Goal: Information Seeking & Learning: Check status

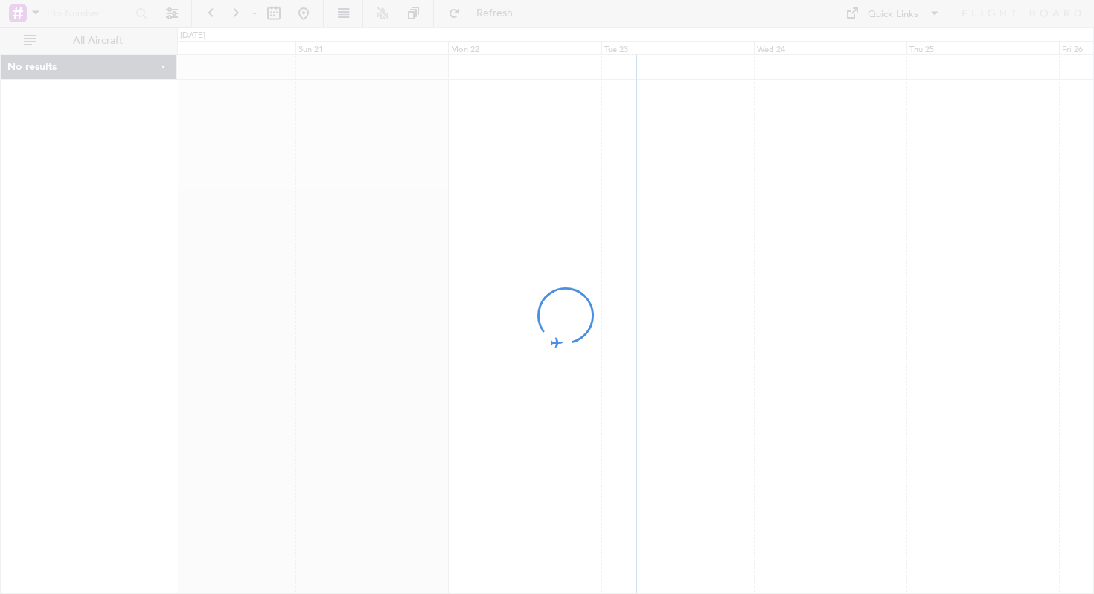
click at [762, 160] on div at bounding box center [547, 297] width 1094 height 594
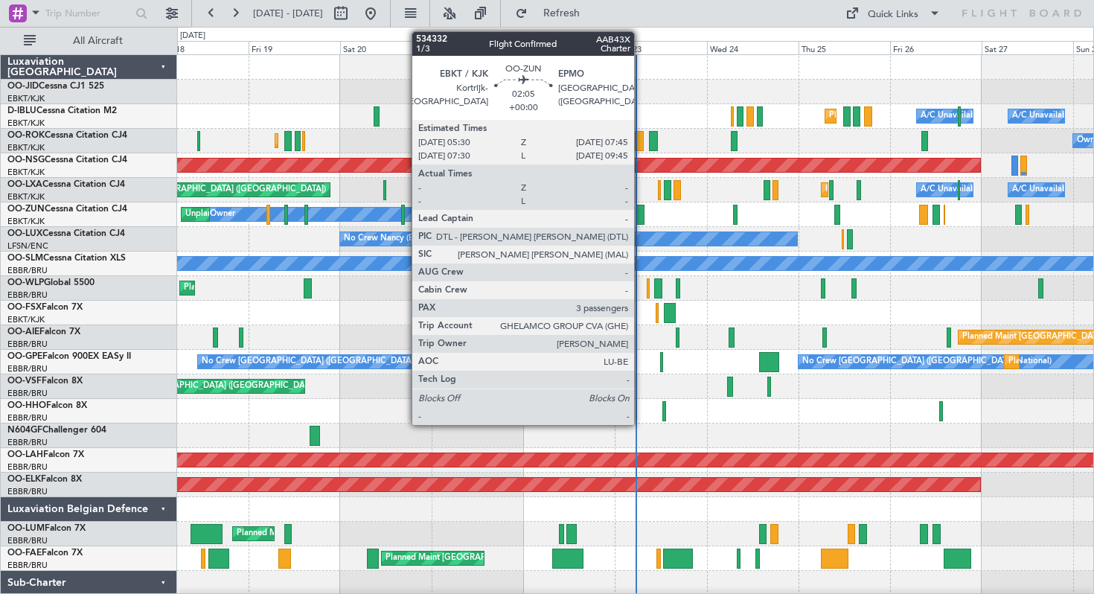
click at [641, 212] on div at bounding box center [639, 215] width 9 height 20
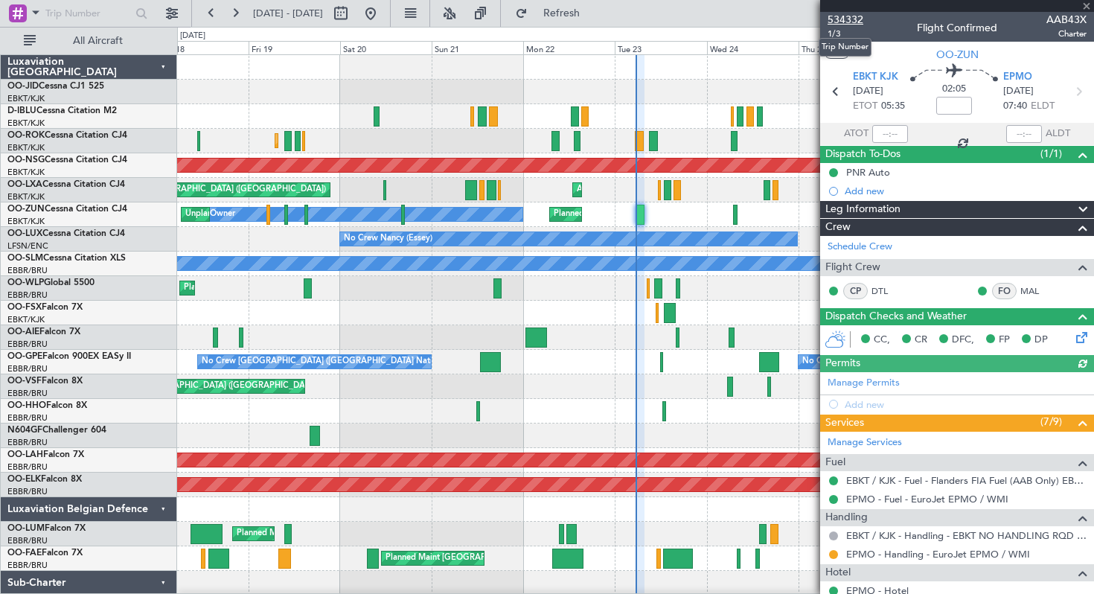
click at [842, 16] on span "534332" at bounding box center [845, 20] width 36 height 16
click at [840, 20] on span "534332" at bounding box center [845, 20] width 36 height 16
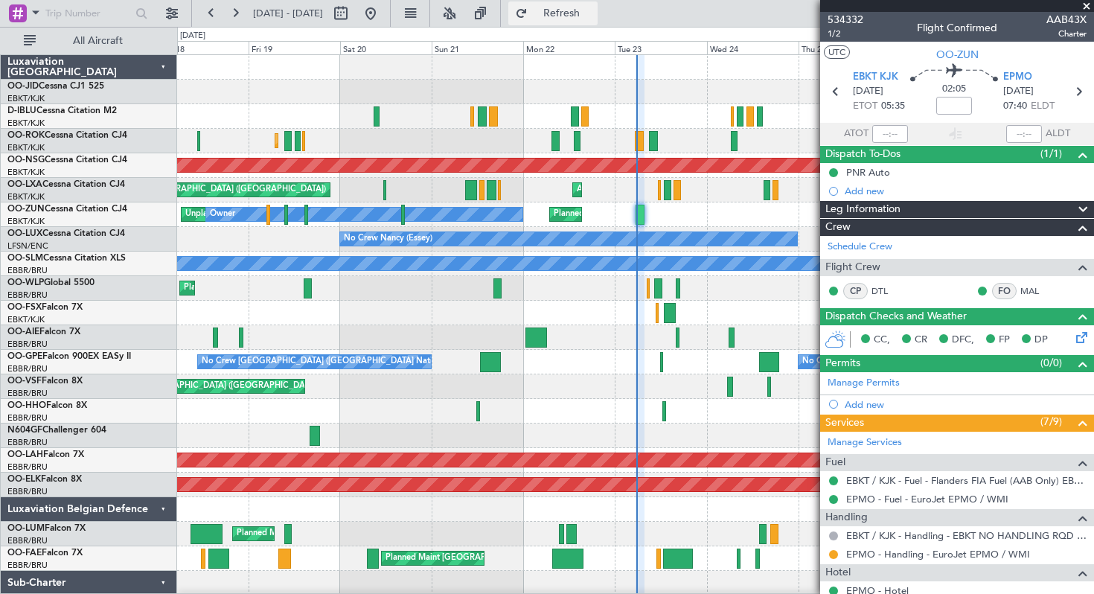
click at [573, 15] on button "Refresh" at bounding box center [552, 13] width 89 height 24
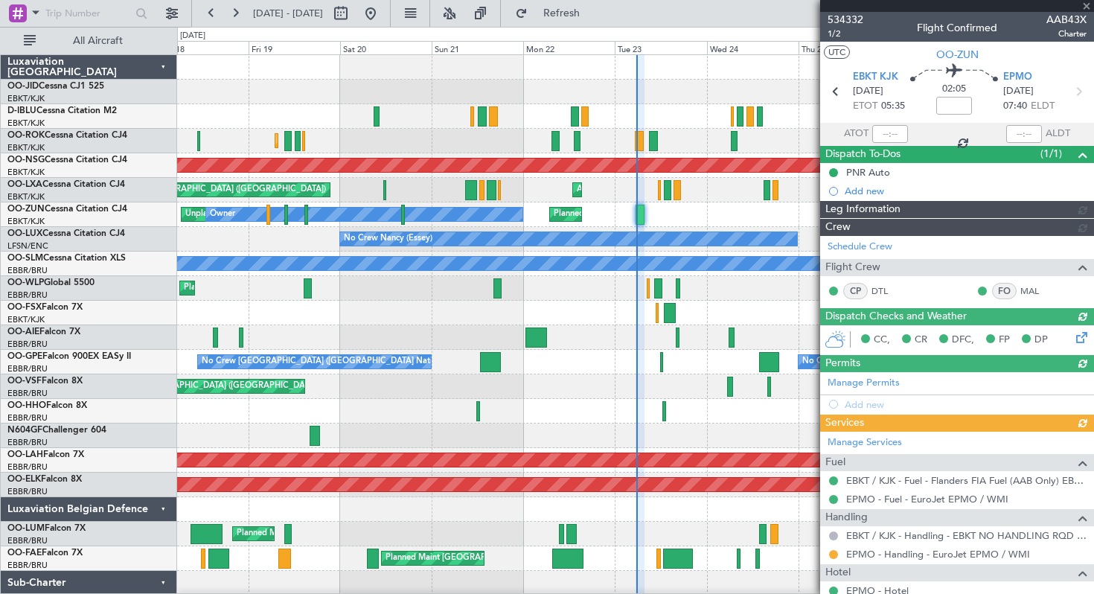
click at [1085, 5] on div at bounding box center [957, 6] width 274 height 12
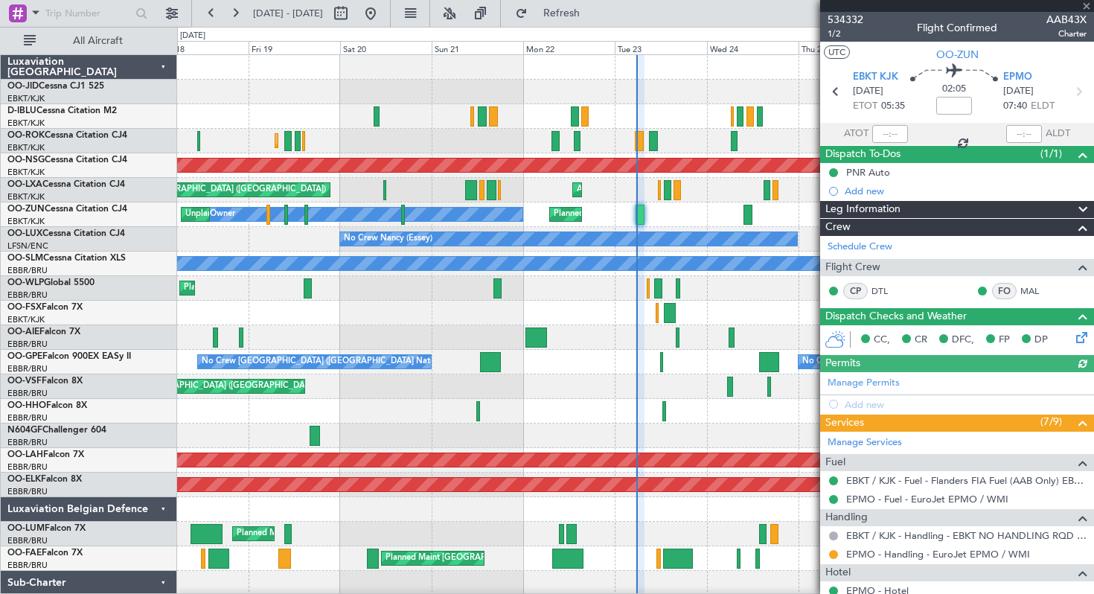
click at [1088, 6] on div at bounding box center [957, 6] width 274 height 12
click at [1087, 5] on span at bounding box center [1086, 6] width 15 height 13
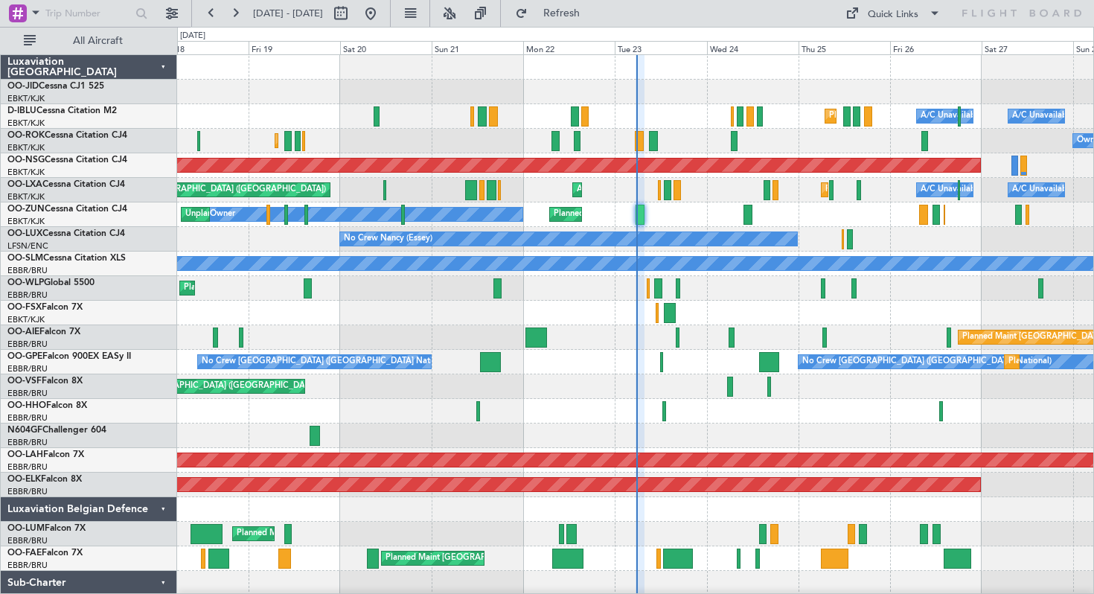
type input "0"
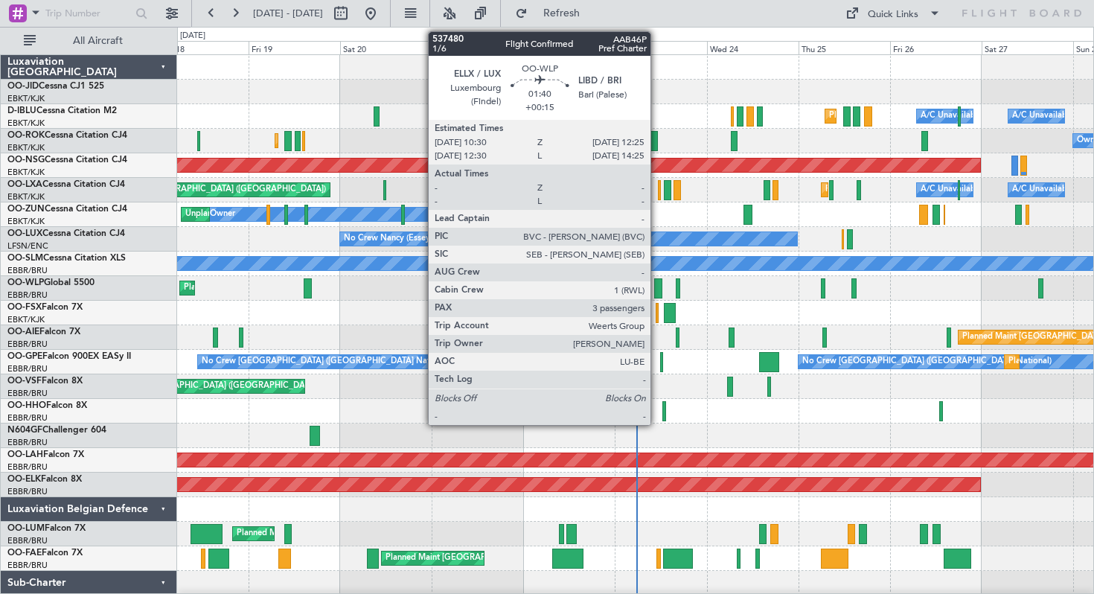
click at [657, 286] on div at bounding box center [657, 288] width 7 height 20
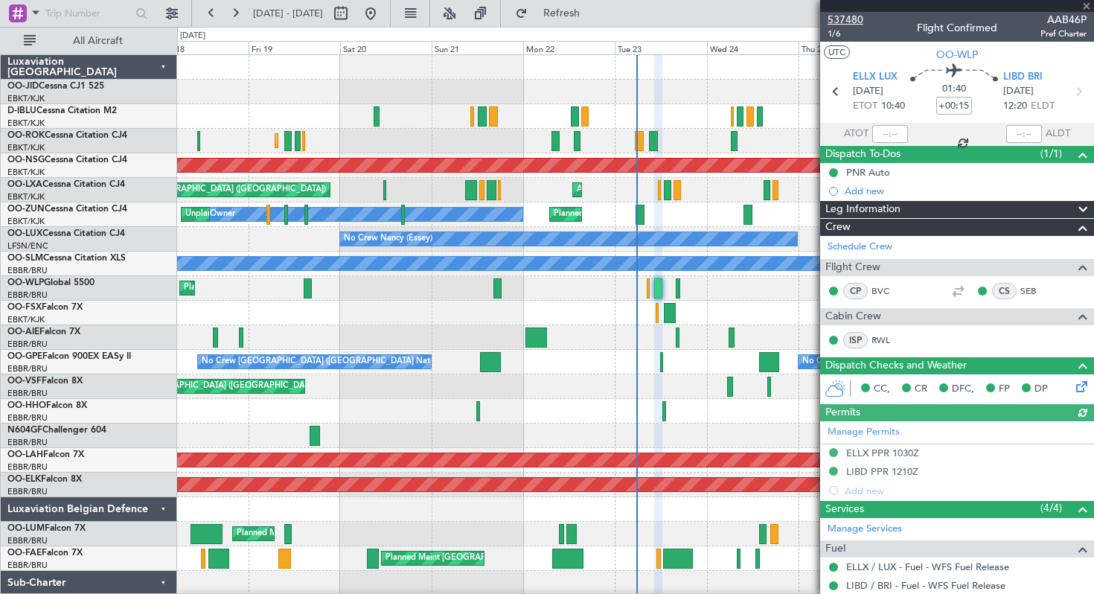
click at [847, 14] on span "537480" at bounding box center [845, 20] width 36 height 16
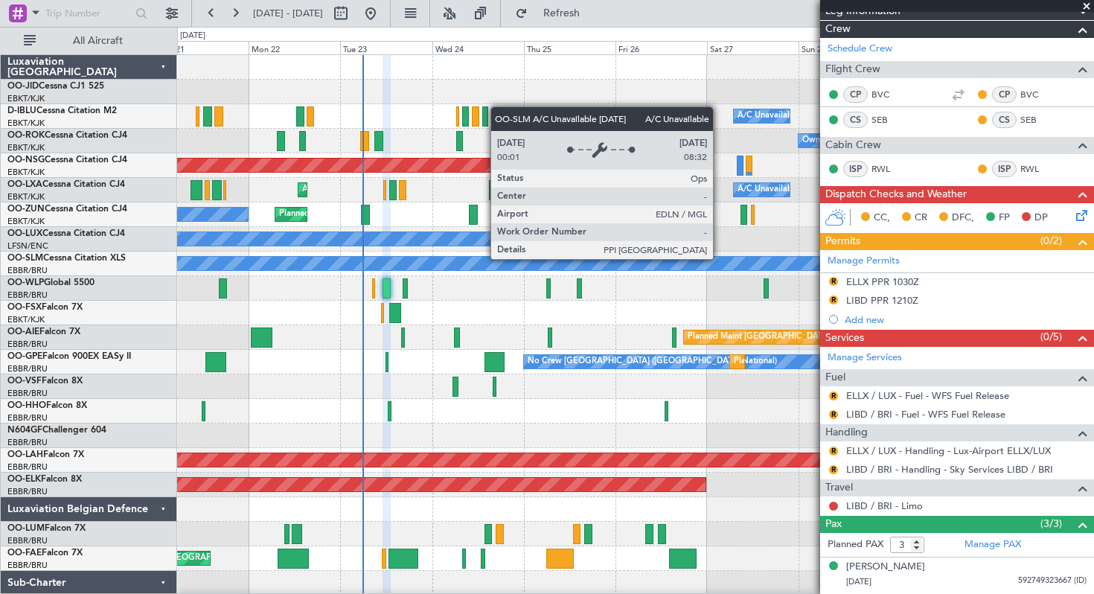
click at [437, 263] on div "A/C Unavailable [GEOGRAPHIC_DATA]" at bounding box center [635, 263] width 2747 height 13
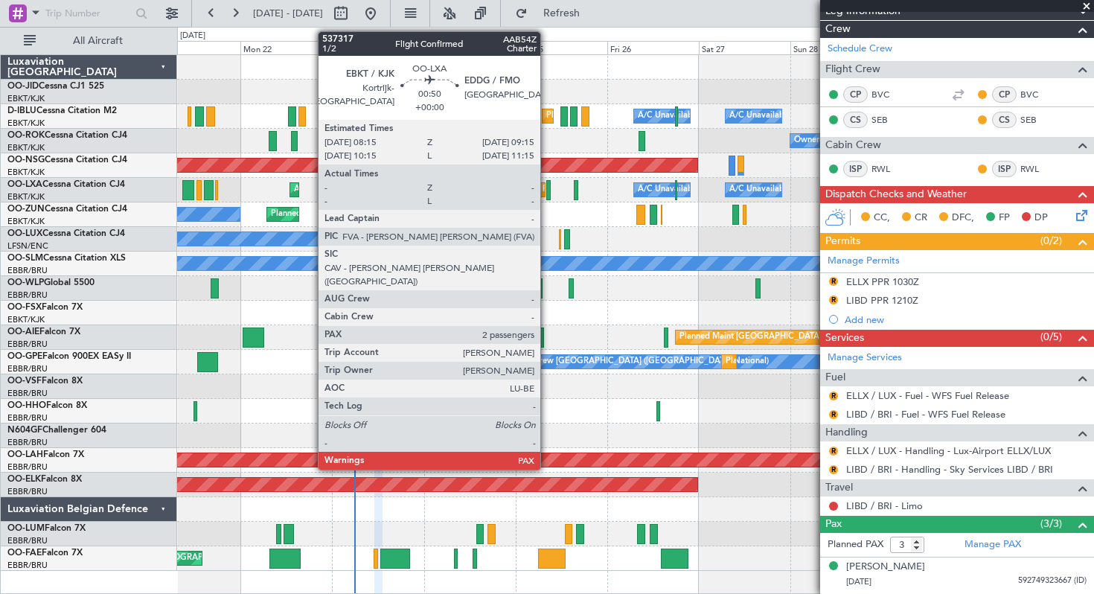
click at [547, 189] on div at bounding box center [548, 190] width 4 height 20
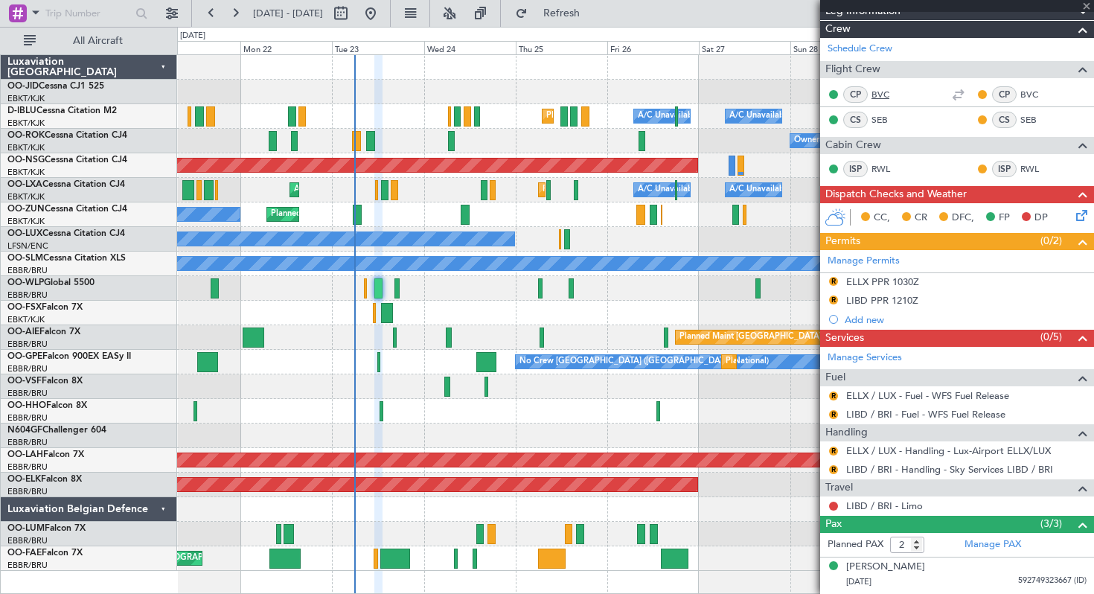
scroll to position [0, 0]
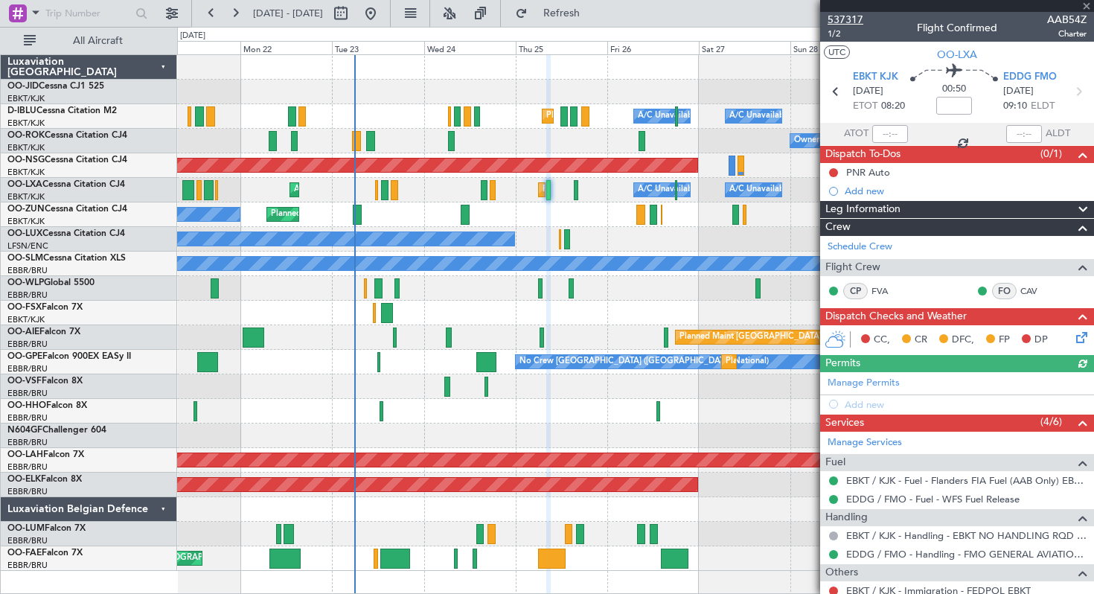
click at [848, 20] on span "537317" at bounding box center [845, 20] width 36 height 16
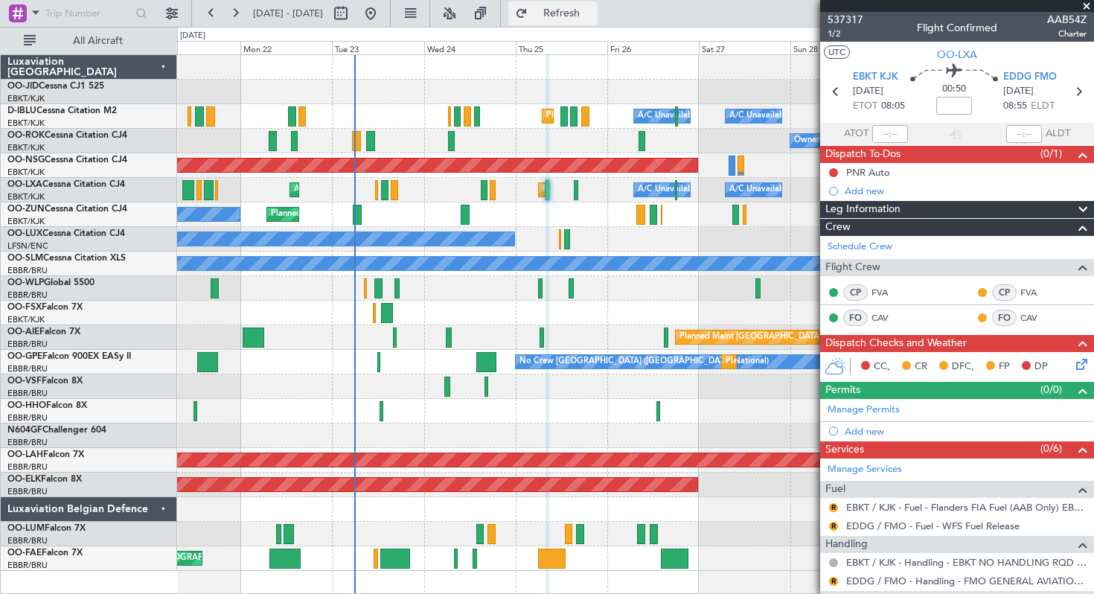
click at [565, 15] on button "Refresh" at bounding box center [552, 13] width 89 height 24
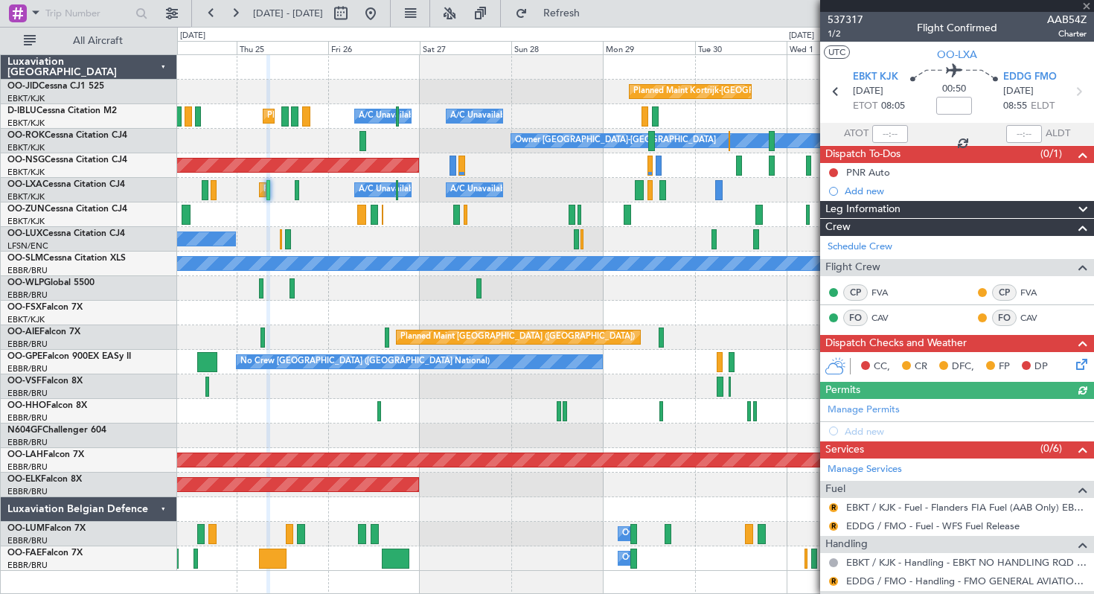
click at [414, 216] on div "Planned Maint Kortrijk-[GEOGRAPHIC_DATA] Owner" at bounding box center [635, 214] width 916 height 25
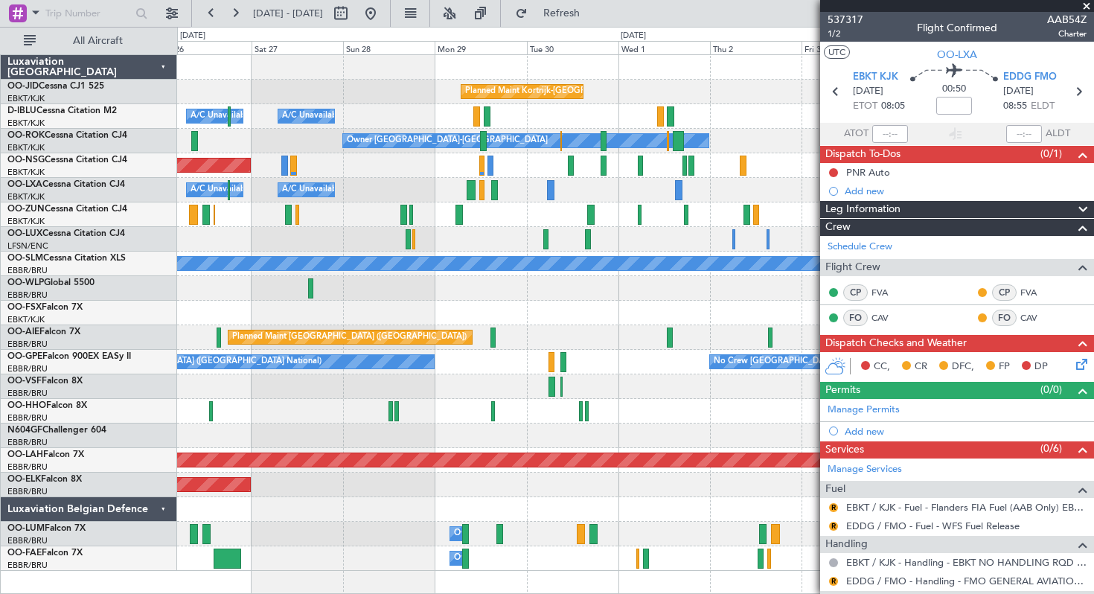
click at [446, 235] on div "No Crew Nancy (Essey)" at bounding box center [635, 239] width 916 height 25
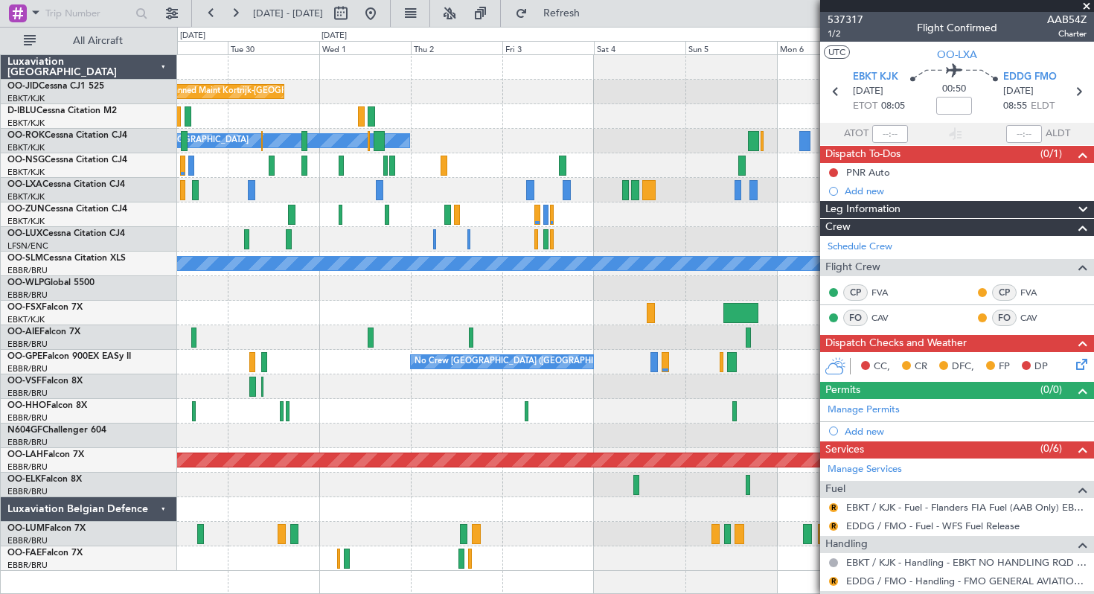
click at [463, 186] on div "A/C Unavailable" at bounding box center [635, 190] width 916 height 25
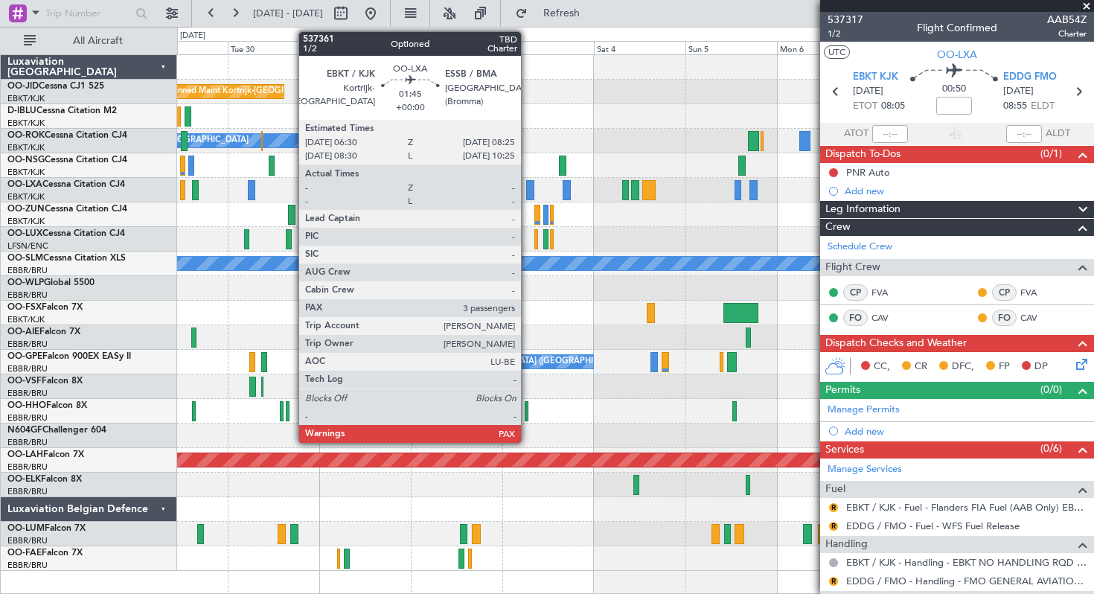
click at [527, 188] on div at bounding box center [529, 190] width 7 height 20
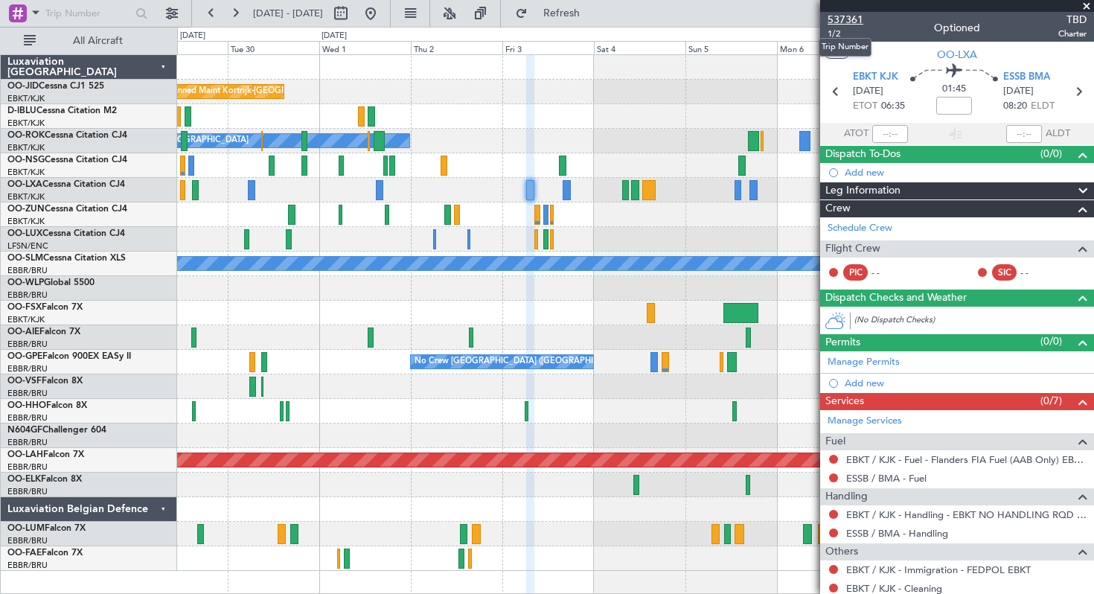
click at [850, 16] on span "537361" at bounding box center [845, 20] width 36 height 16
click at [567, 13] on button "Refresh" at bounding box center [552, 13] width 89 height 24
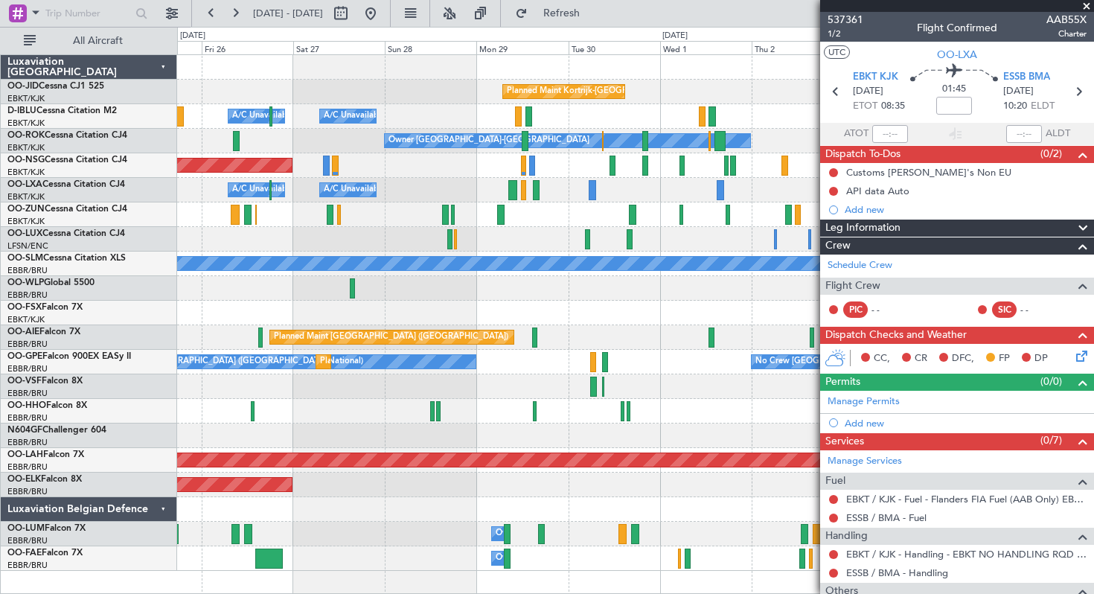
click at [738, 91] on div "Planned Maint Kortrijk-[GEOGRAPHIC_DATA]" at bounding box center [635, 92] width 916 height 25
click at [382, 11] on button at bounding box center [371, 13] width 24 height 24
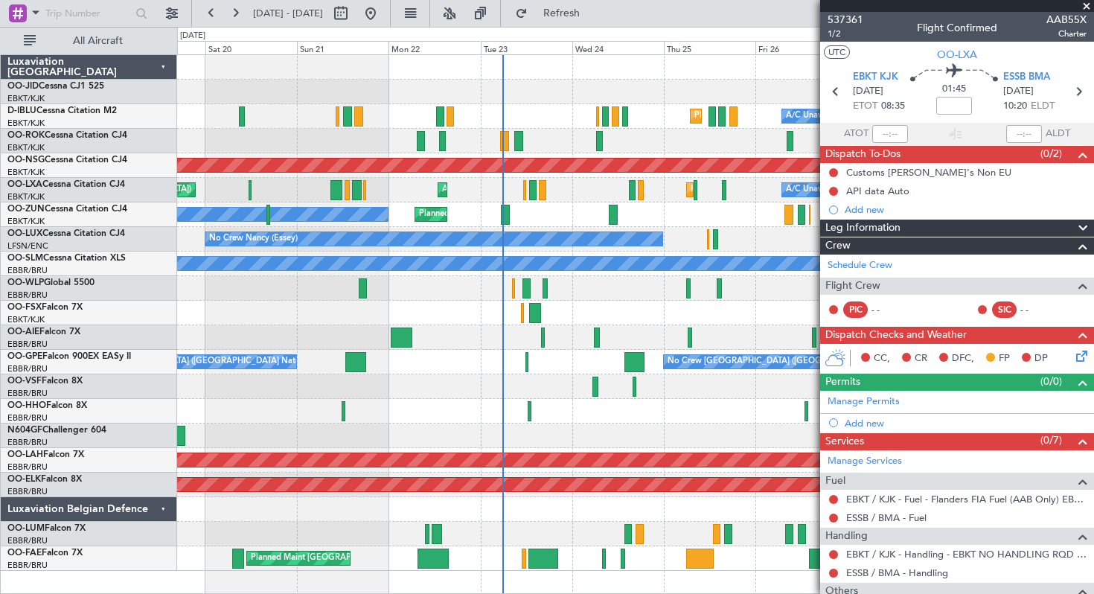
click at [587, 178] on div "Planned Maint Kortrijk-[GEOGRAPHIC_DATA] A/C Unavailable [GEOGRAPHIC_DATA]-[GEO…" at bounding box center [635, 313] width 916 height 516
click at [1088, 4] on span at bounding box center [1086, 6] width 15 height 13
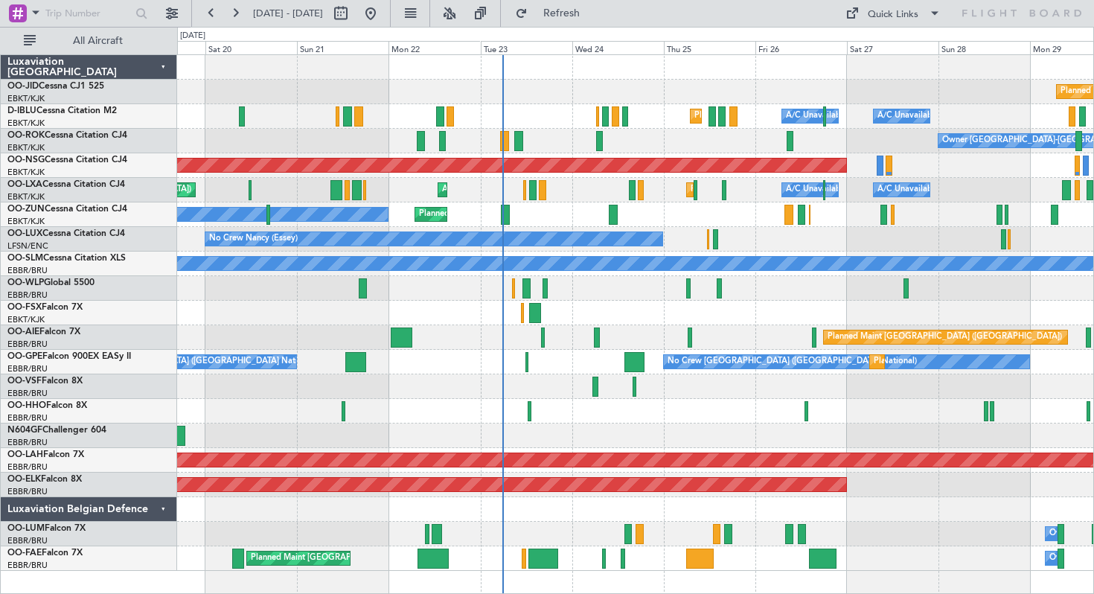
type input "0"
click at [895, 18] on div "Quick Links" at bounding box center [892, 14] width 51 height 15
click at [890, 50] on button "Trip Builder" at bounding box center [894, 49] width 112 height 36
click at [558, 9] on button "Refresh" at bounding box center [552, 13] width 89 height 24
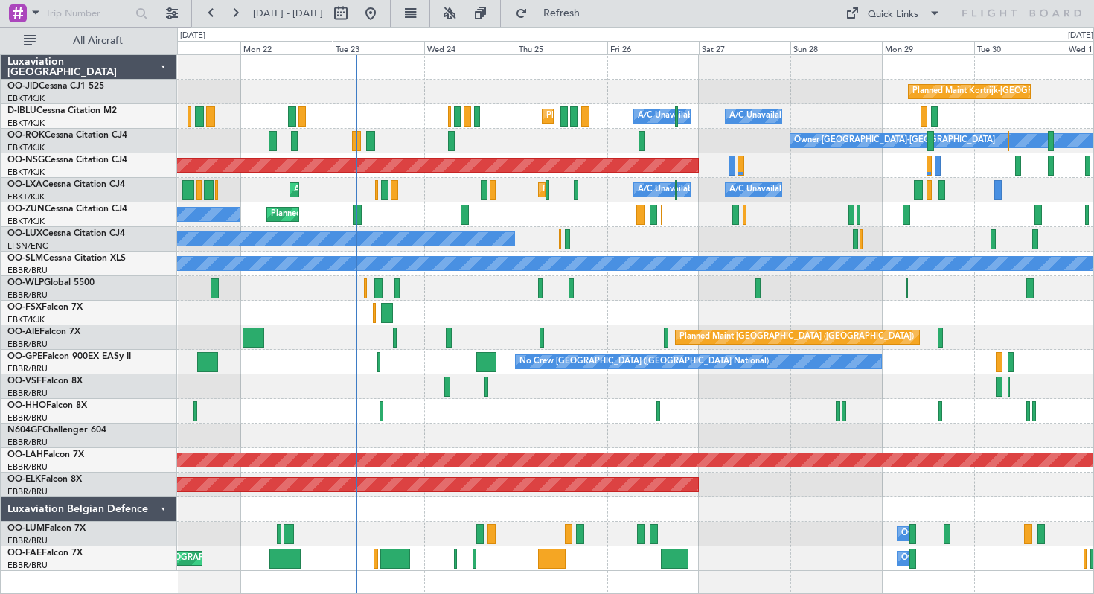
click at [644, 294] on div at bounding box center [635, 288] width 916 height 25
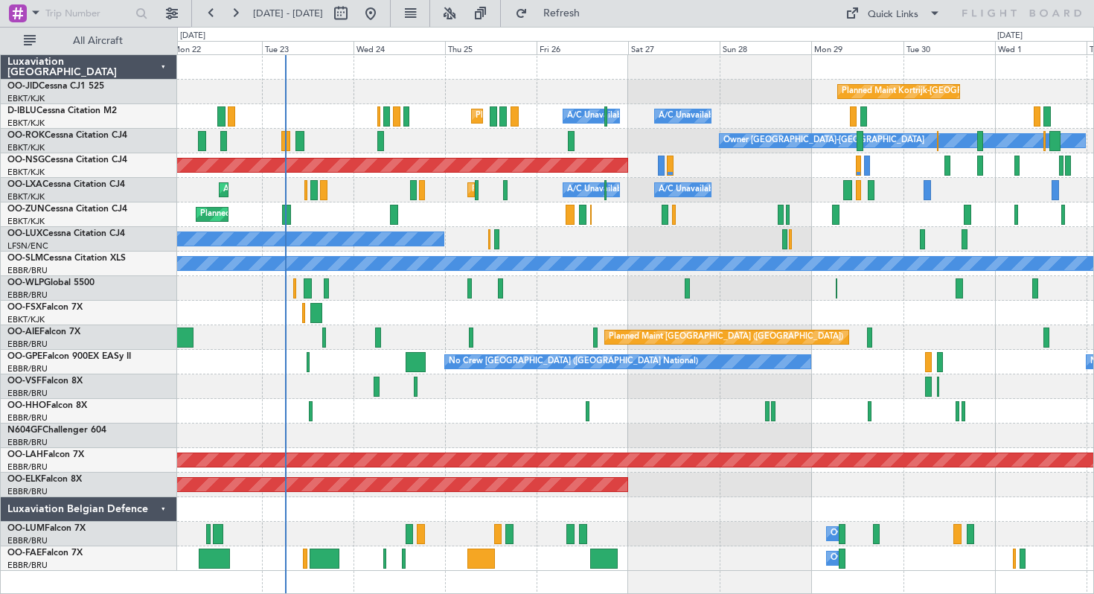
click at [606, 286] on div at bounding box center [635, 288] width 916 height 25
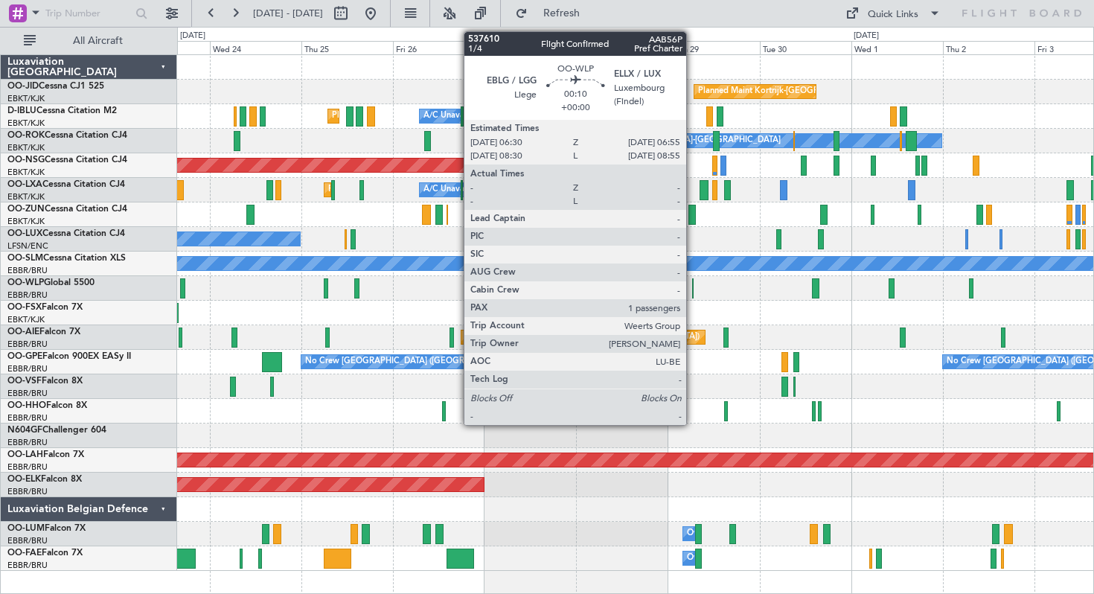
click at [693, 284] on div at bounding box center [693, 288] width 2 height 20
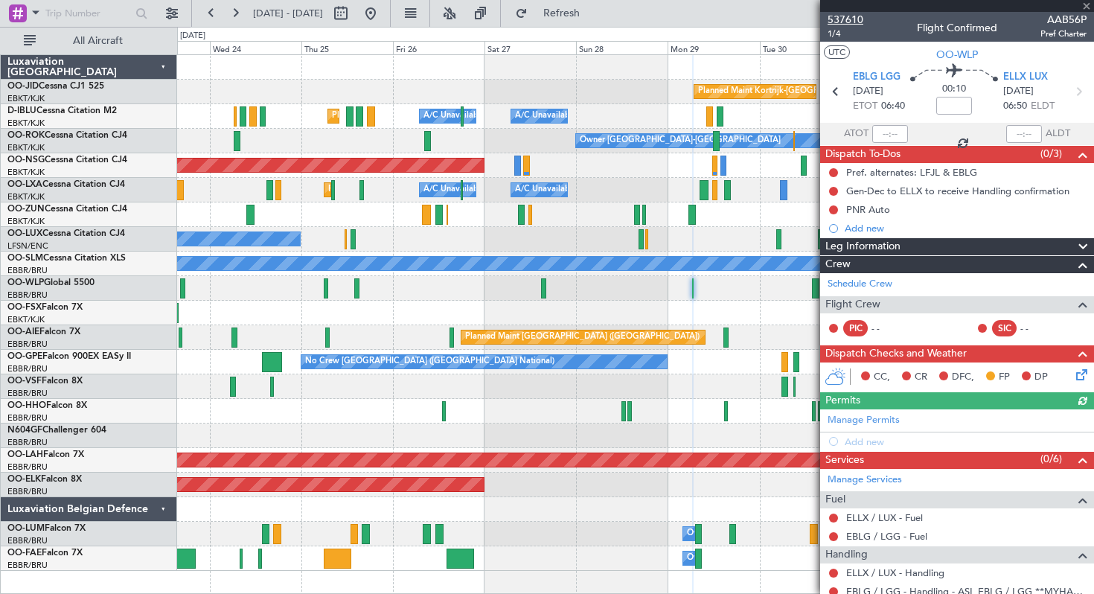
click at [843, 19] on span "537610" at bounding box center [845, 20] width 36 height 16
click at [579, 13] on span "Refresh" at bounding box center [561, 13] width 62 height 10
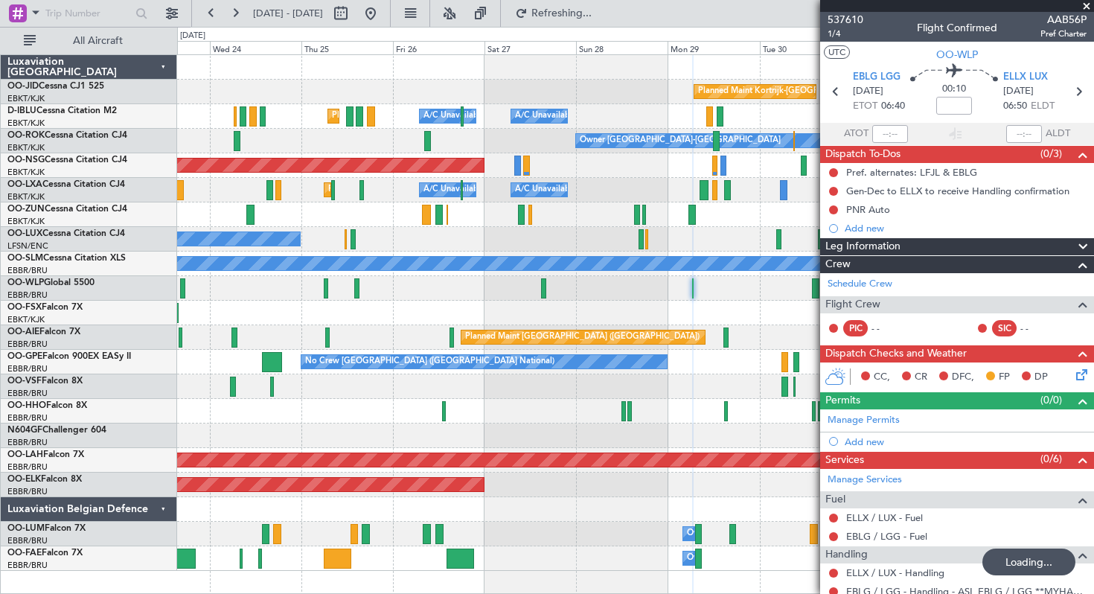
type input "0"
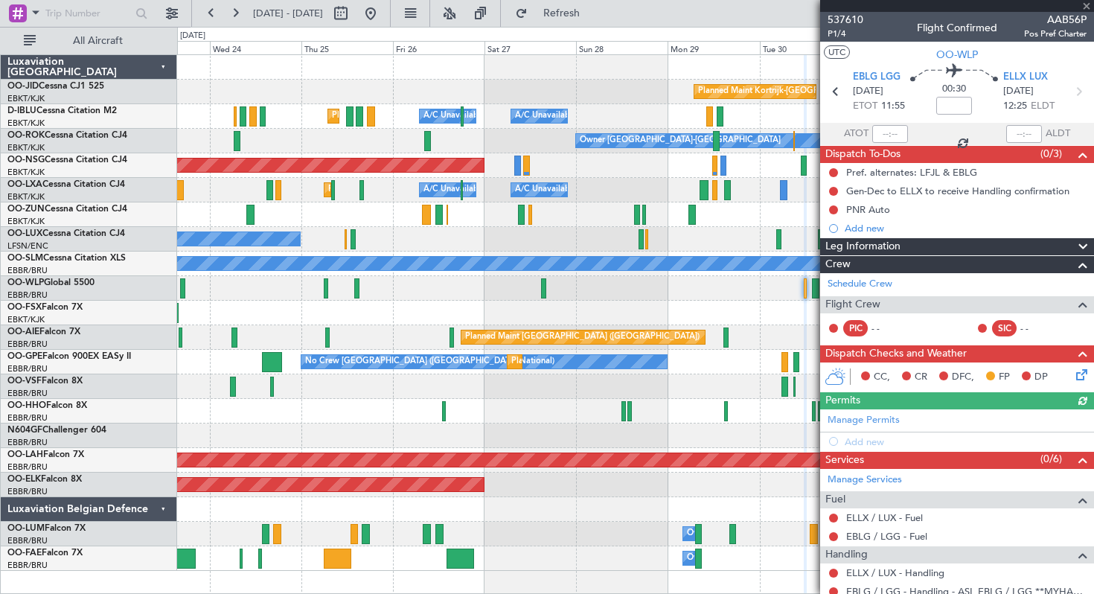
click at [1085, 7] on div at bounding box center [957, 6] width 274 height 12
click at [1087, 7] on span at bounding box center [1086, 6] width 15 height 13
